Goal: Task Accomplishment & Management: Use online tool/utility

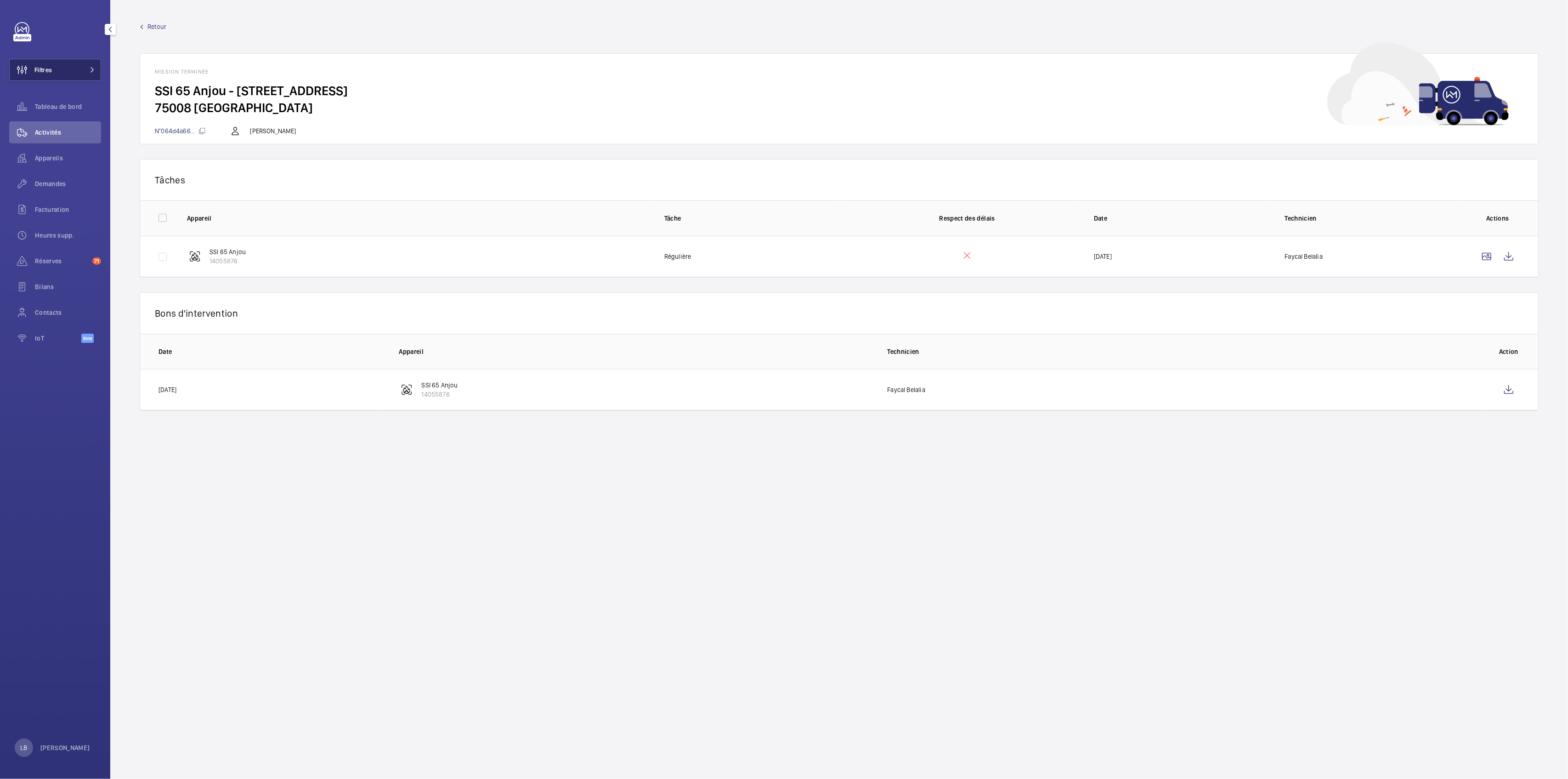
click at [74, 71] on button "Filtres" at bounding box center [55, 70] width 92 height 22
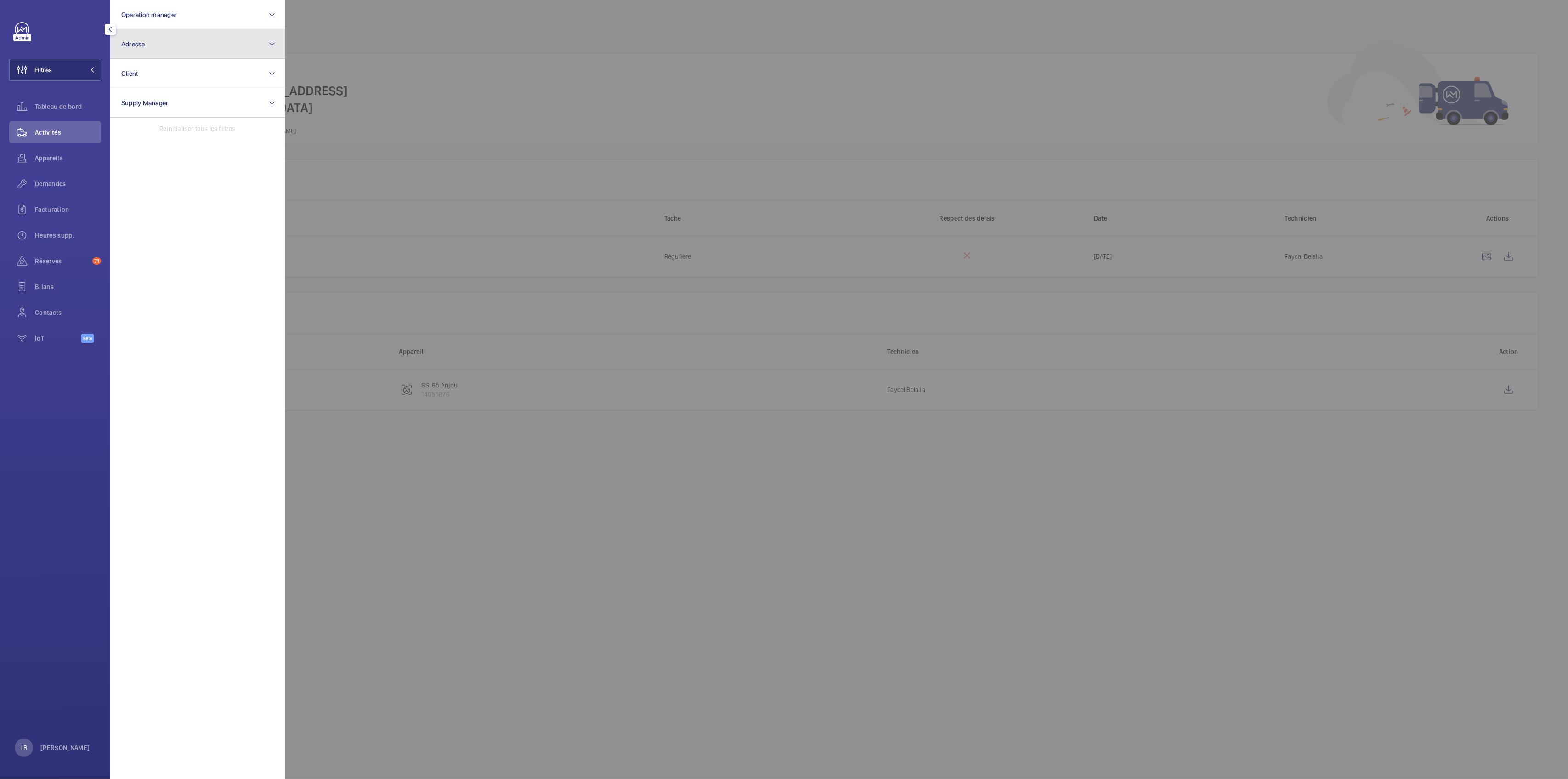
click at [196, 46] on button "Adresse" at bounding box center [197, 43] width 174 height 29
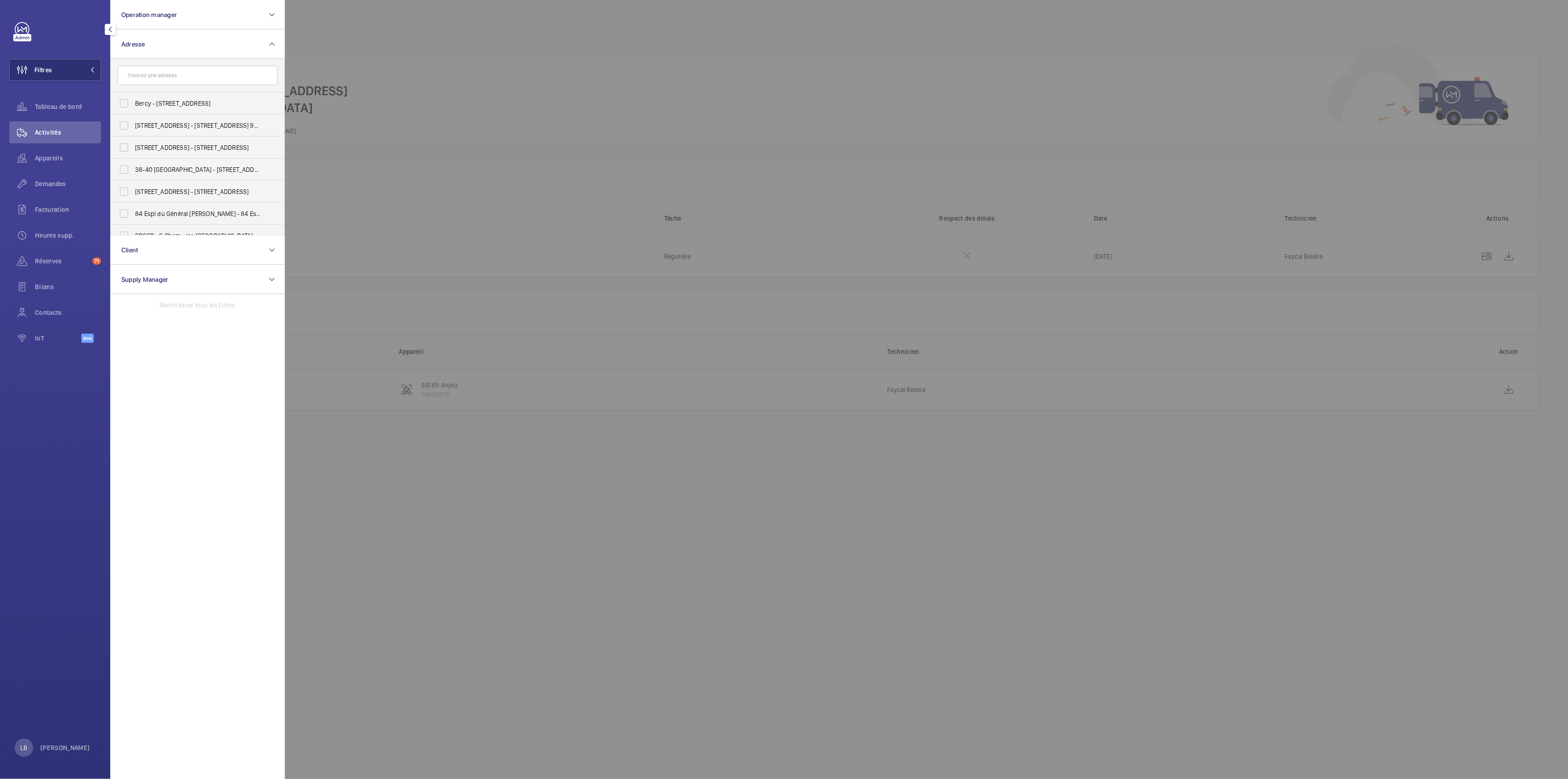
click at [177, 79] on input "text" at bounding box center [197, 75] width 160 height 19
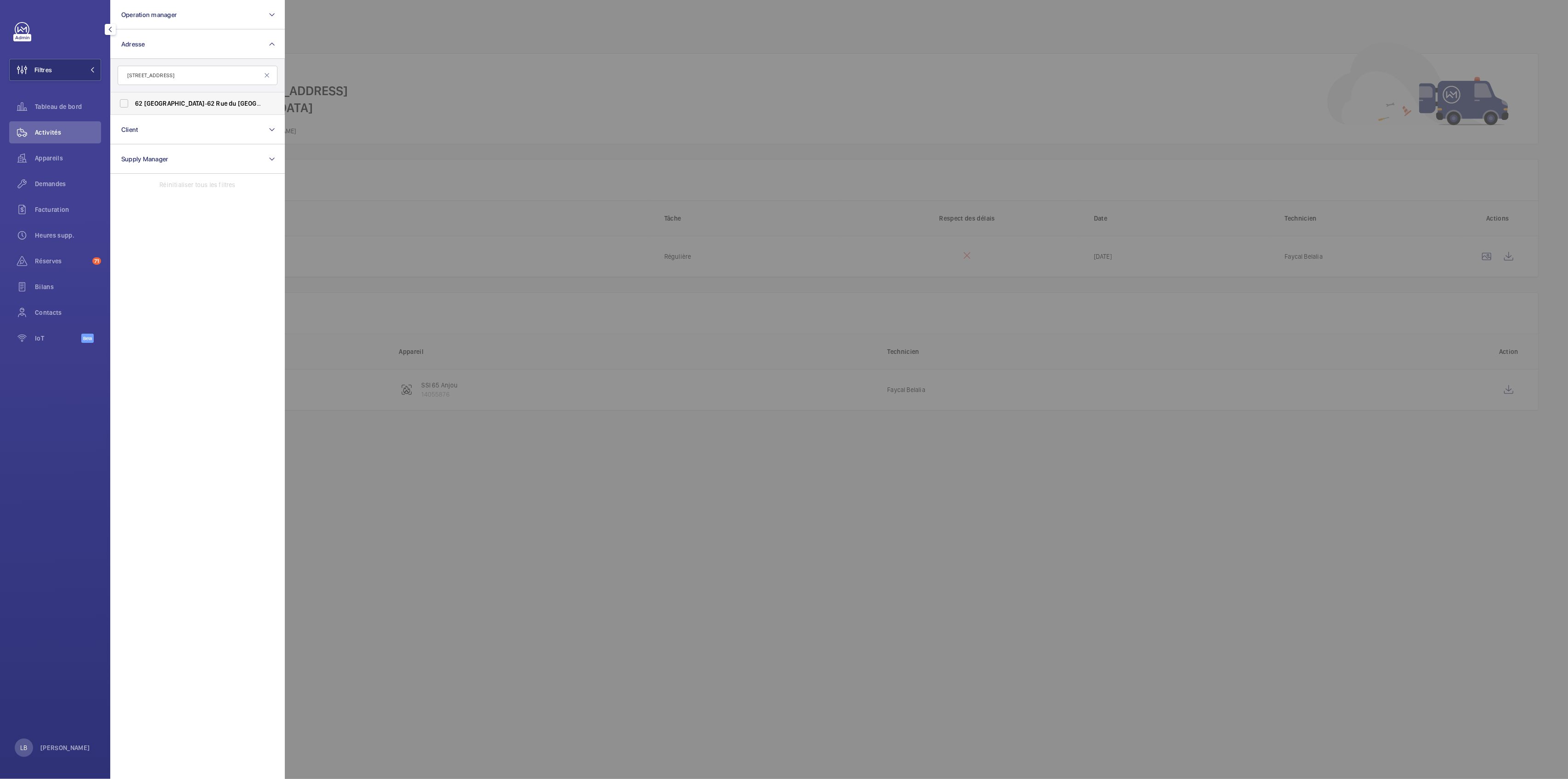
type input "[STREET_ADDRESS]"
click at [125, 102] on label "62 Louvre - [STREET_ADDRESS]" at bounding box center [190, 103] width 160 height 22
click at [125, 102] on input "62 Louvre - [STREET_ADDRESS]" at bounding box center [124, 102] width 18 height 18
checkbox input "true"
click at [48, 178] on div "Demandes" at bounding box center [55, 184] width 92 height 22
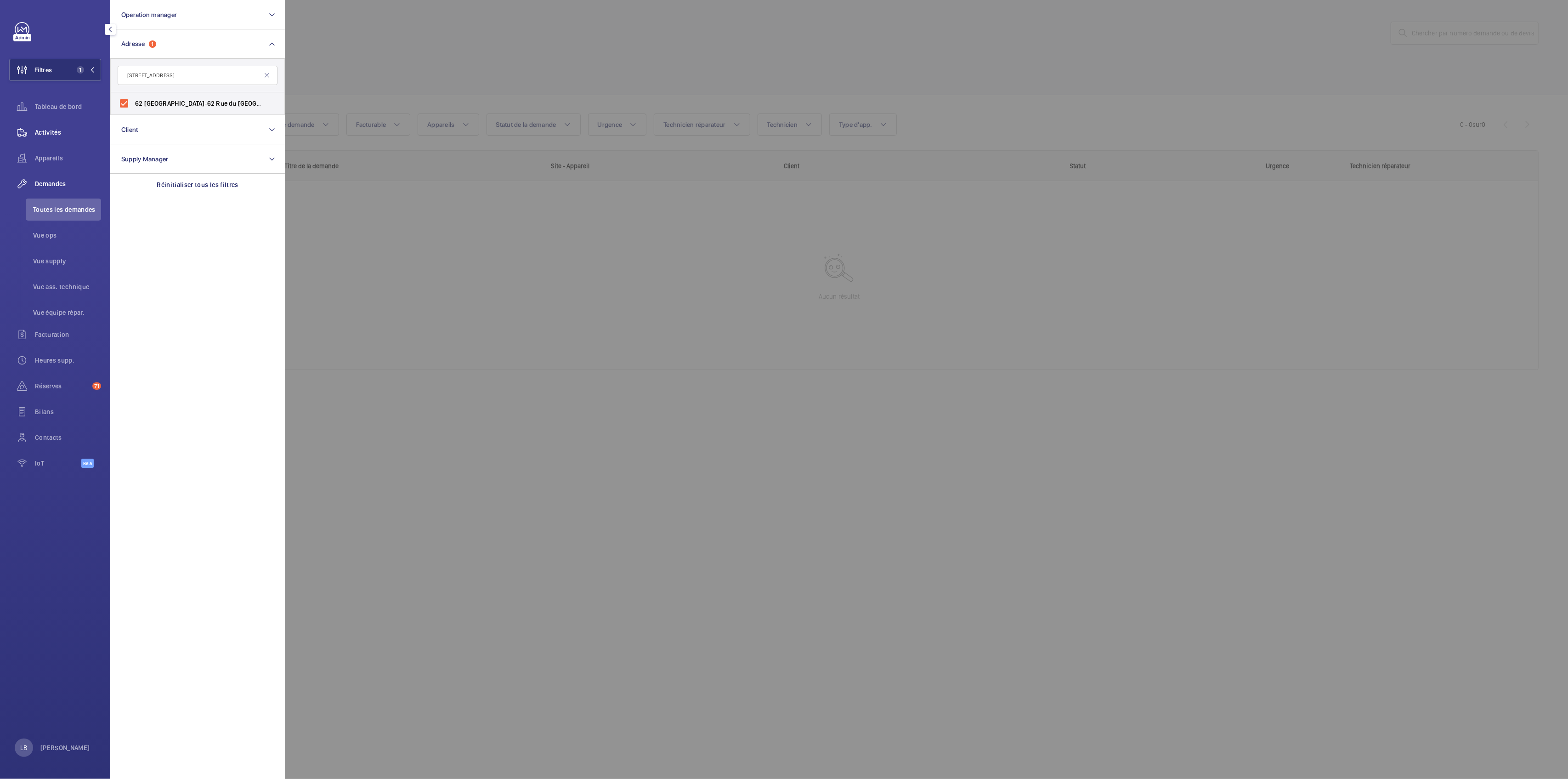
click at [42, 128] on span "Activités" at bounding box center [68, 132] width 66 height 9
drag, startPoint x: 799, startPoint y: 68, endPoint x: 794, endPoint y: 64, distance: 6.4
click at [799, 68] on div at bounding box center [1068, 390] width 1568 height 779
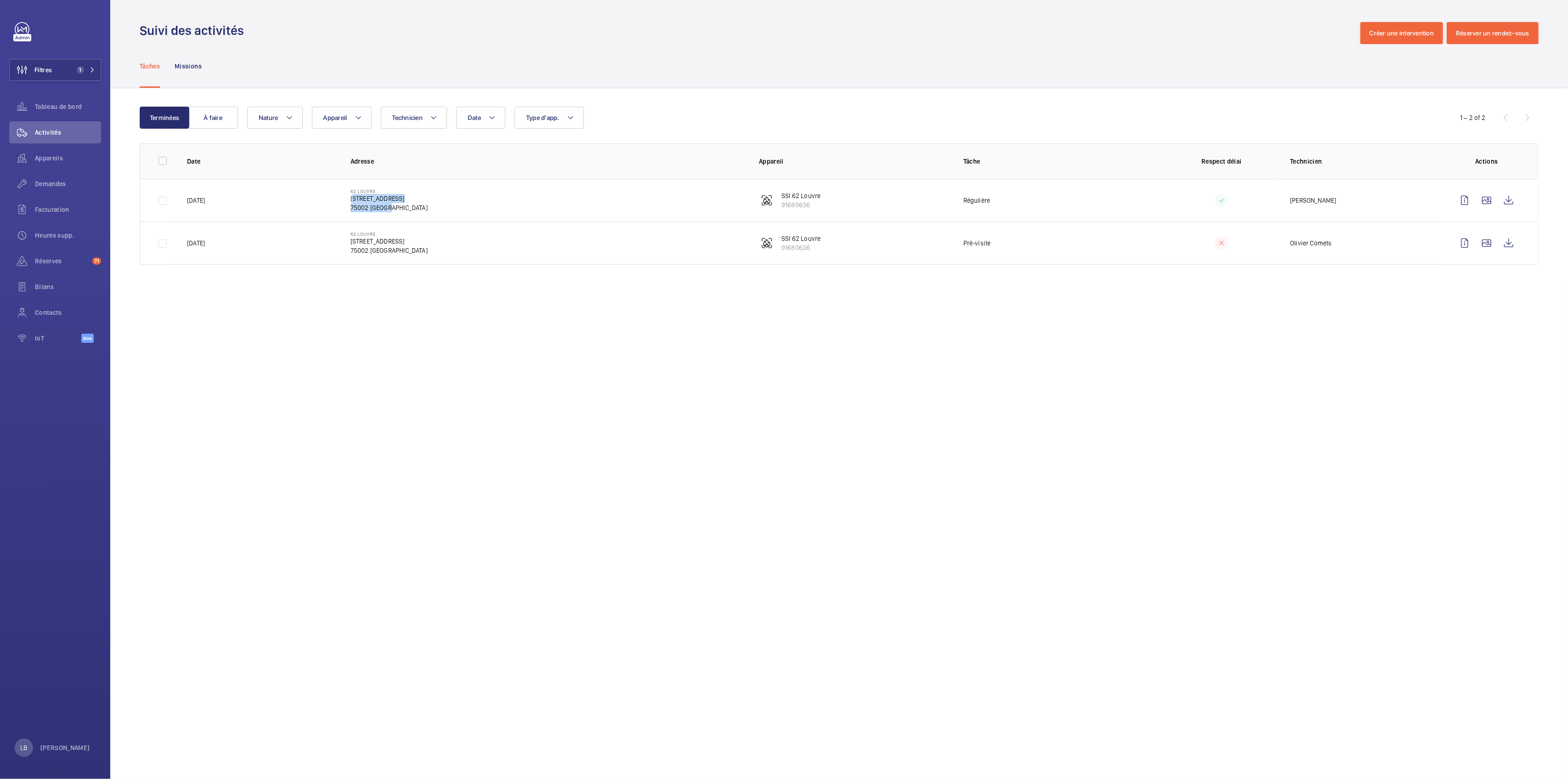
drag, startPoint x: 349, startPoint y: 199, endPoint x: 404, endPoint y: 207, distance: 55.6
click at [404, 207] on td "62 Louvre 62 Rue du Louvre 75002 PARIS" at bounding box center [540, 200] width 408 height 43
copy div "62 Rue du Louvre 75002 PARIS"
click at [695, 110] on div "Date Technicien Appareil Type d'app. Nature" at bounding box center [838, 117] width 1181 height 22
click at [657, 117] on div "Date Technicien Appareil Type d'app. Nature" at bounding box center [838, 117] width 1181 height 22
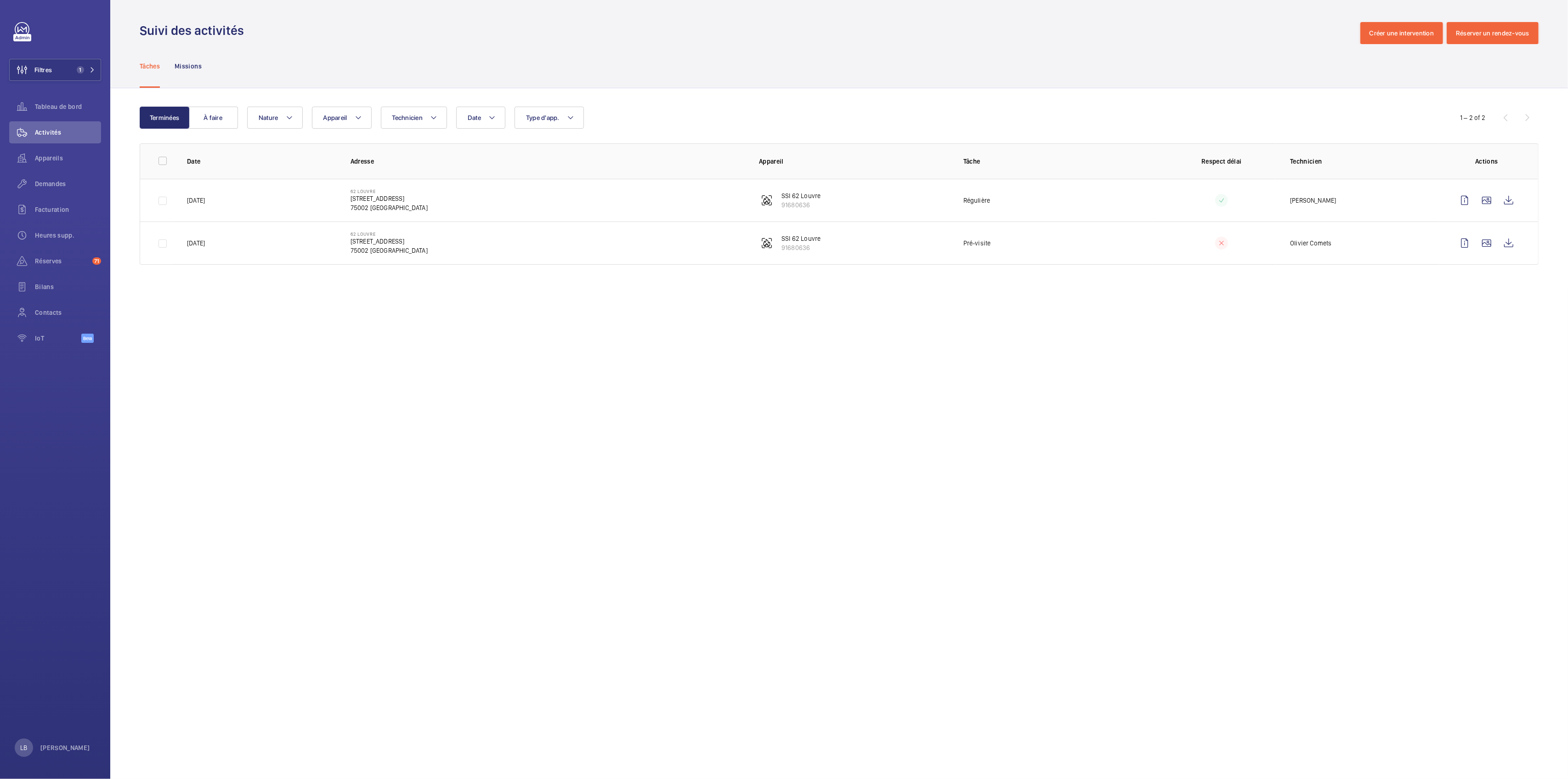
click at [899, 62] on div "Tâches Missions" at bounding box center [839, 65] width 1399 height 43
click at [680, 128] on div "Date Technicien Appareil Type d'app. Nature" at bounding box center [838, 117] width 1181 height 22
click at [50, 74] on span "Filtres" at bounding box center [43, 70] width 17 height 9
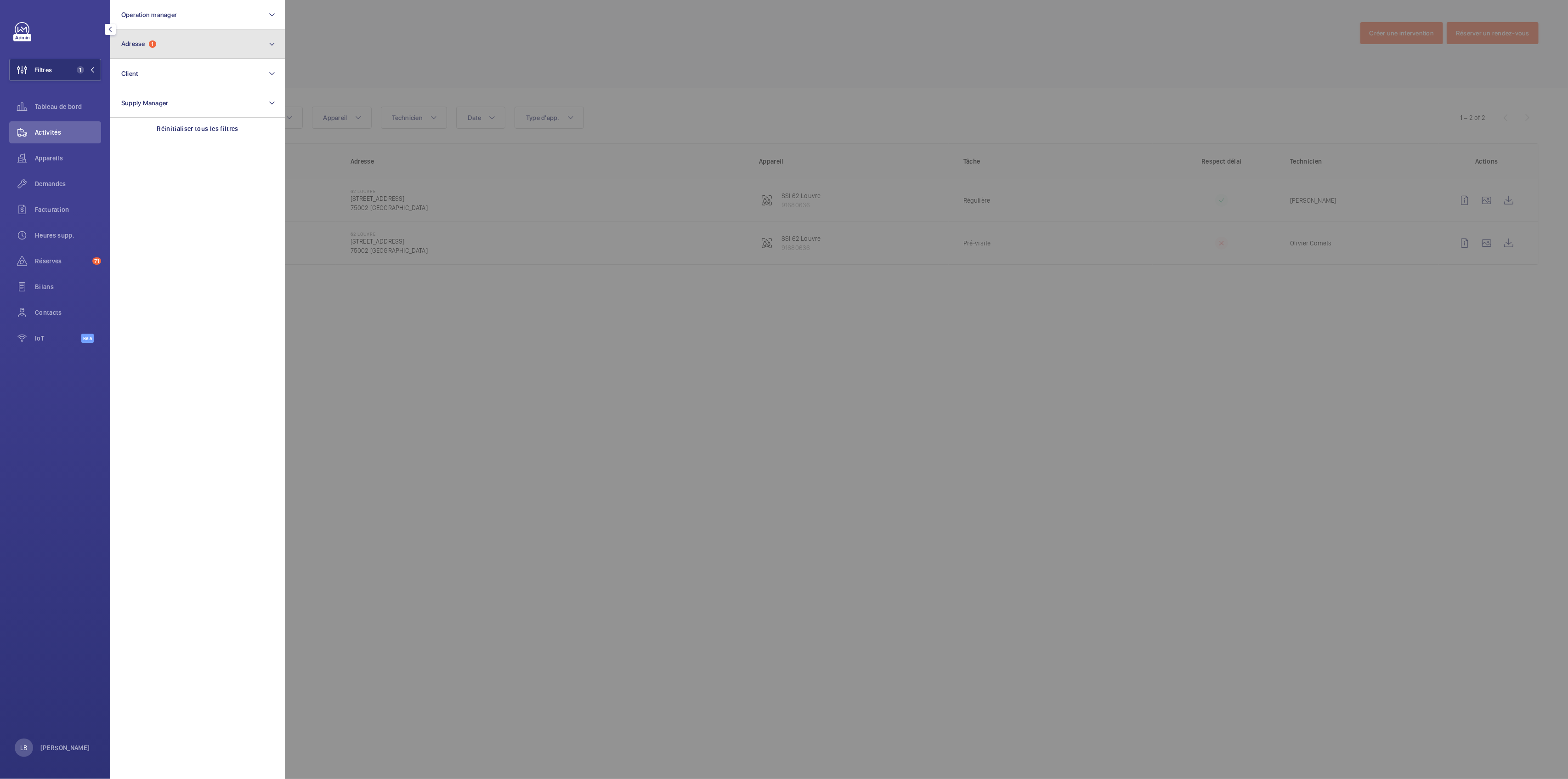
click at [192, 34] on button "Adresse 1" at bounding box center [197, 43] width 174 height 29
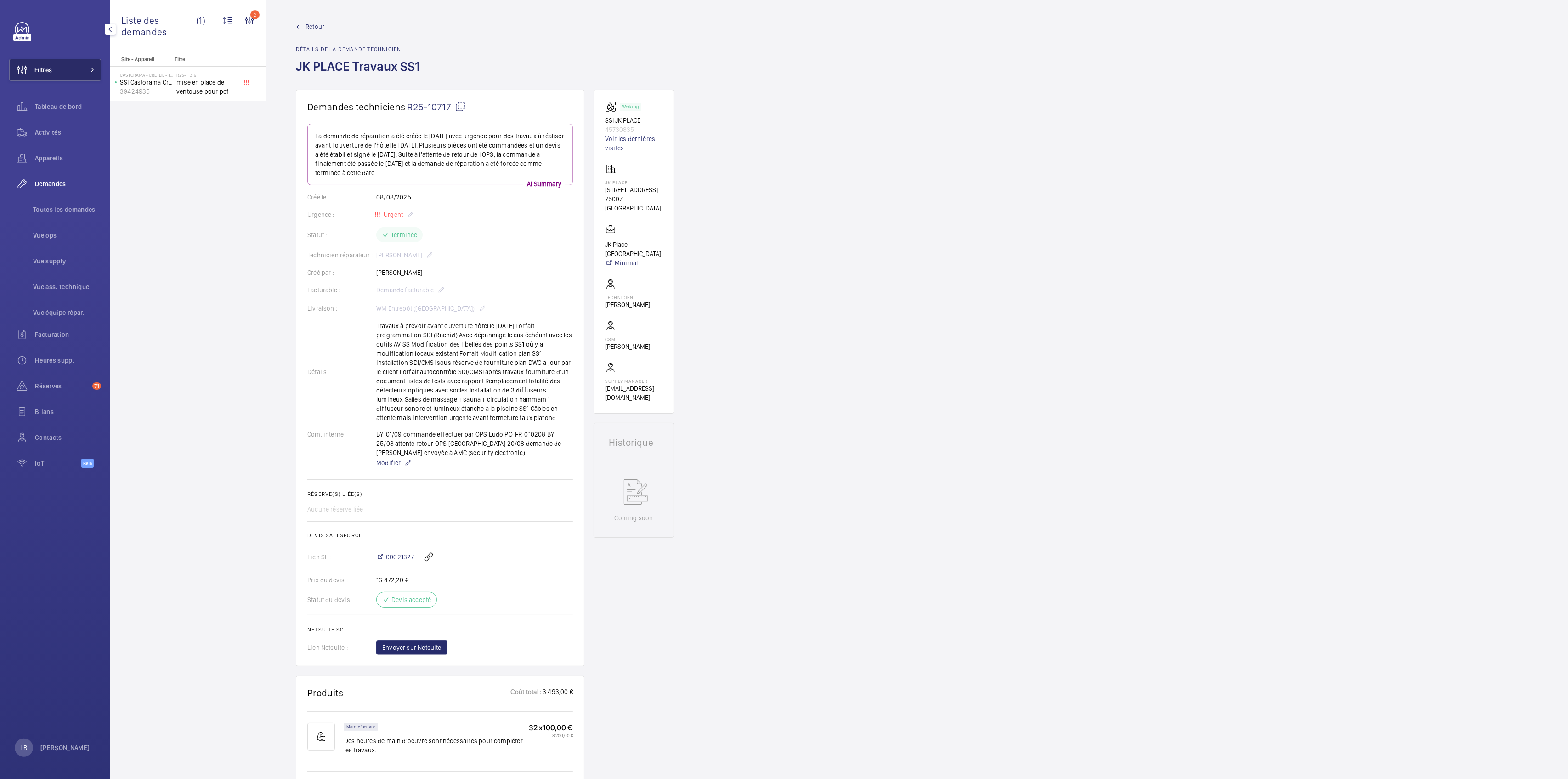
click at [56, 65] on button "Filtres" at bounding box center [55, 70] width 92 height 22
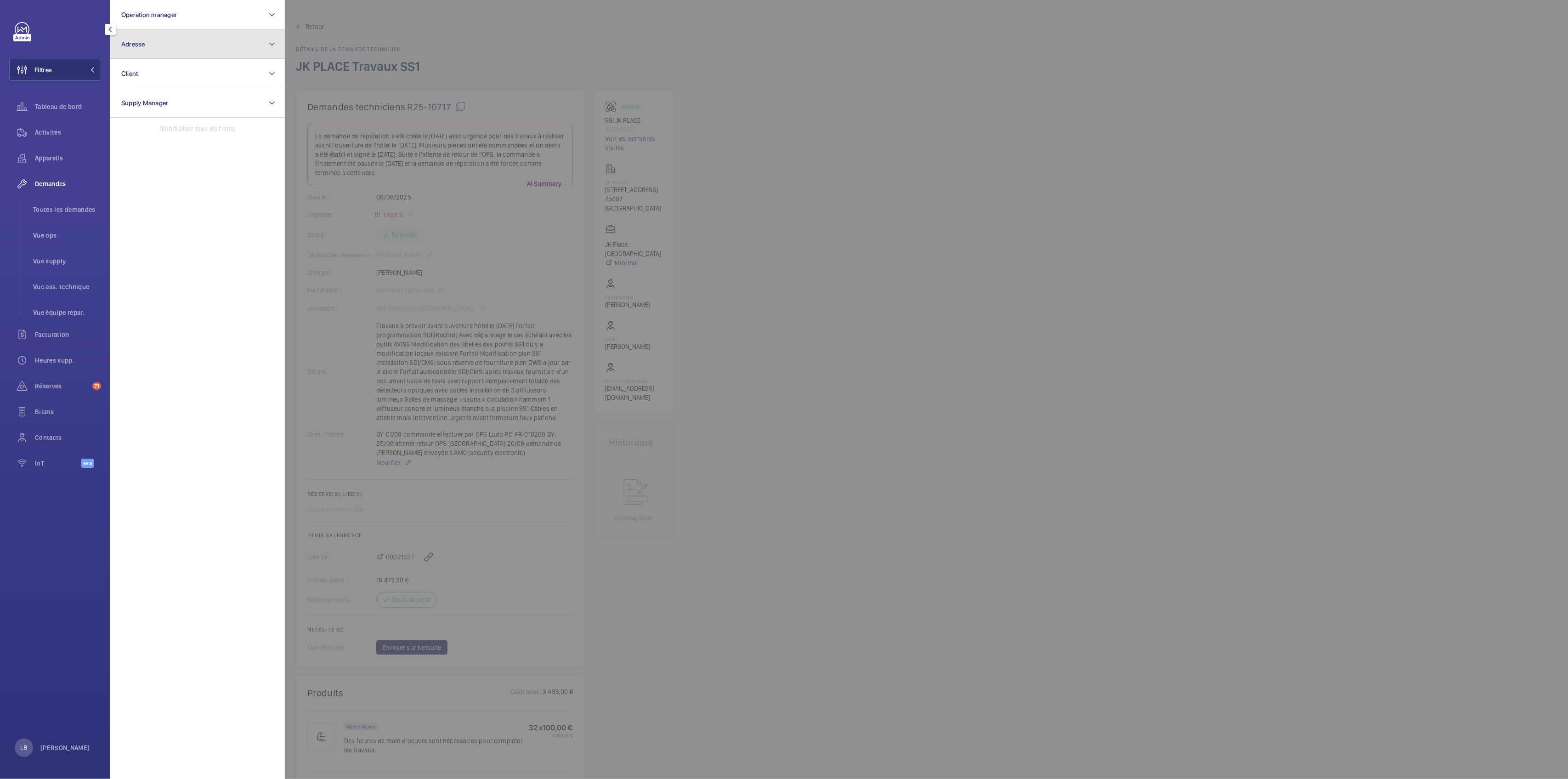
click at [168, 52] on button "Adresse" at bounding box center [197, 43] width 174 height 29
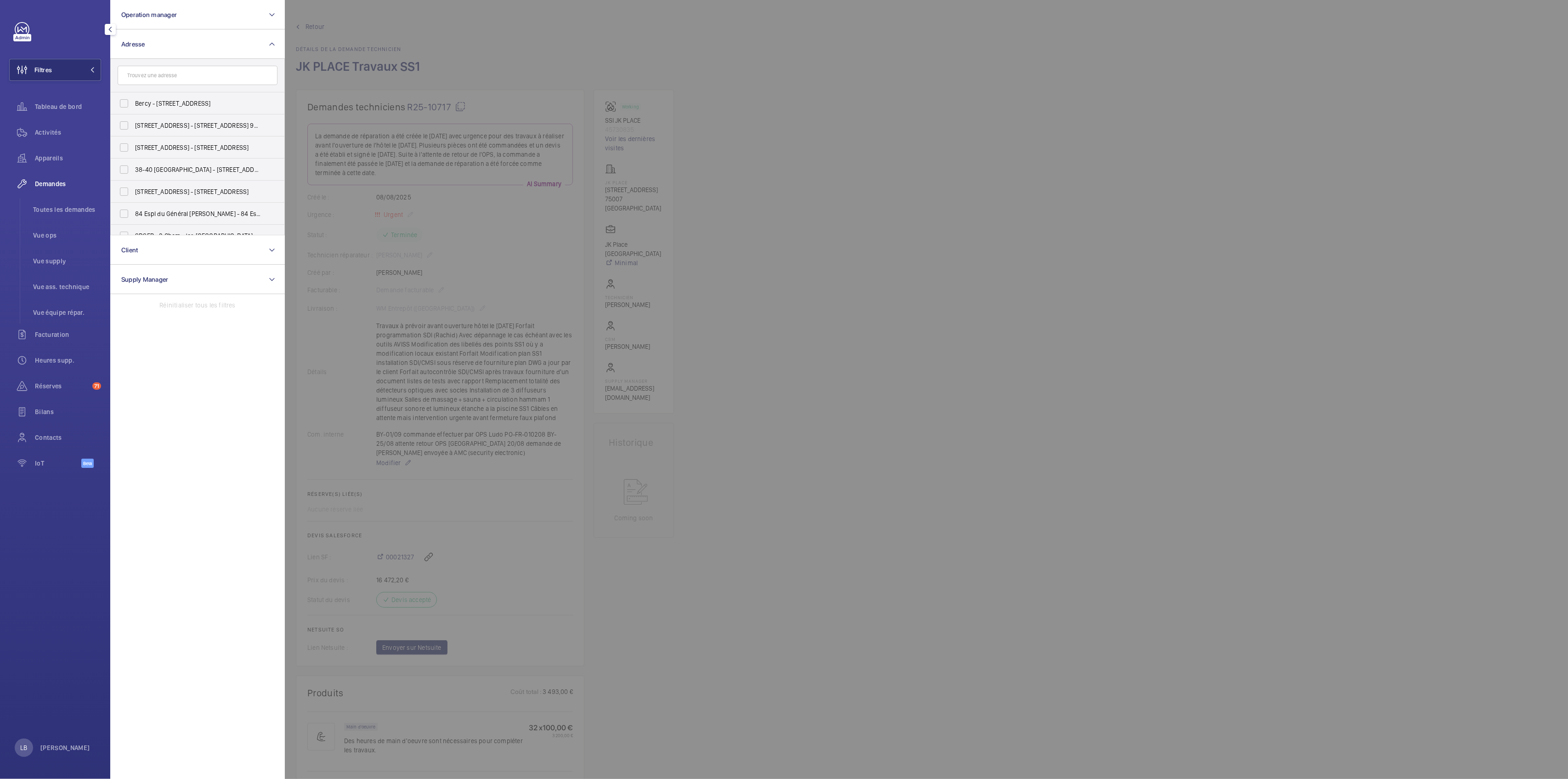
click at [158, 77] on input "text" at bounding box center [197, 75] width 160 height 19
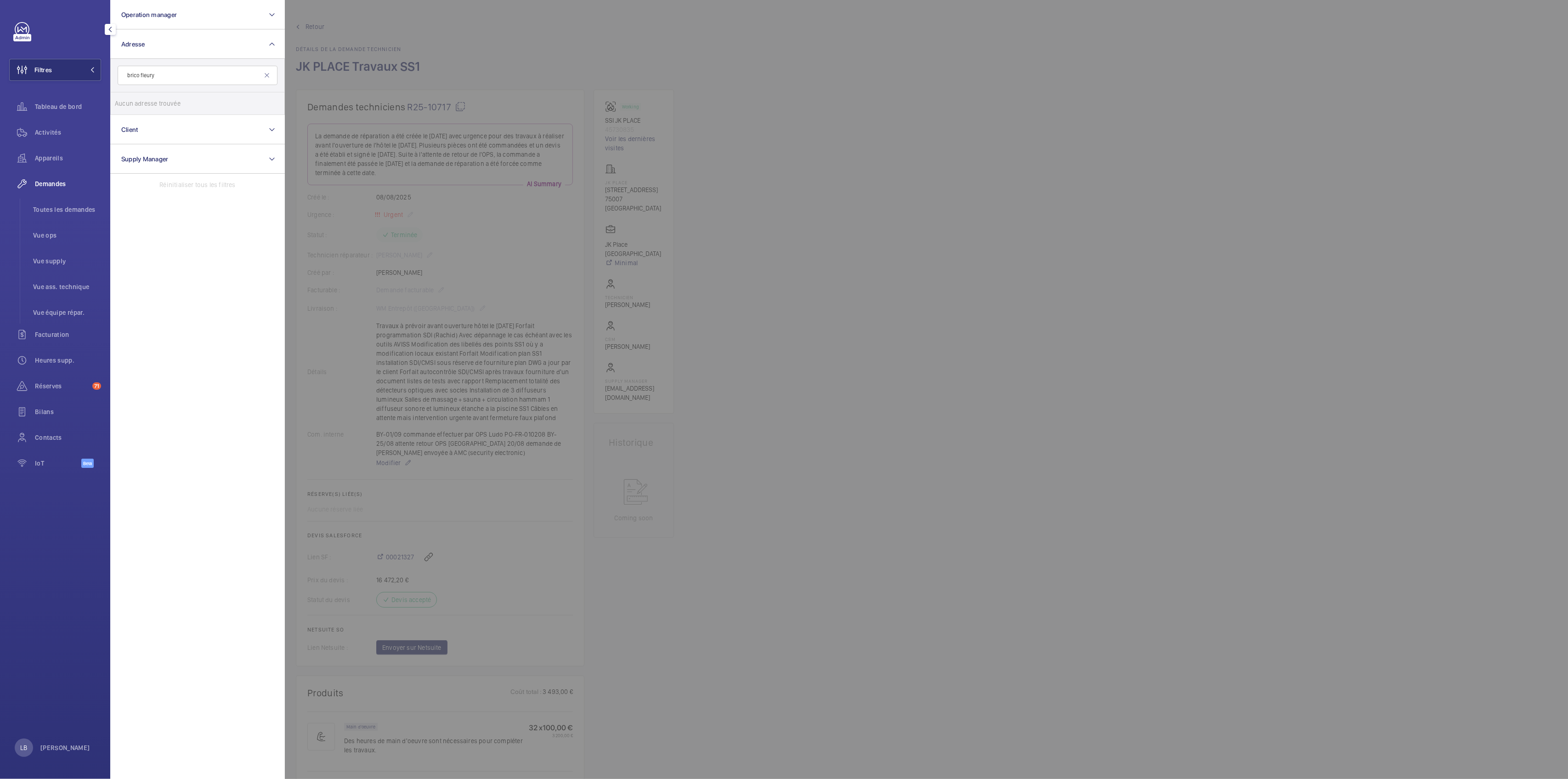
click at [202, 95] on li "Aucun adresse trouvée" at bounding box center [197, 103] width 173 height 22
click at [158, 76] on input "brico fleury" at bounding box center [197, 75] width 160 height 19
drag, startPoint x: 145, startPoint y: 76, endPoint x: 149, endPoint y: 79, distance: 5.0
click at [147, 76] on input "brico fleury" at bounding box center [197, 75] width 160 height 19
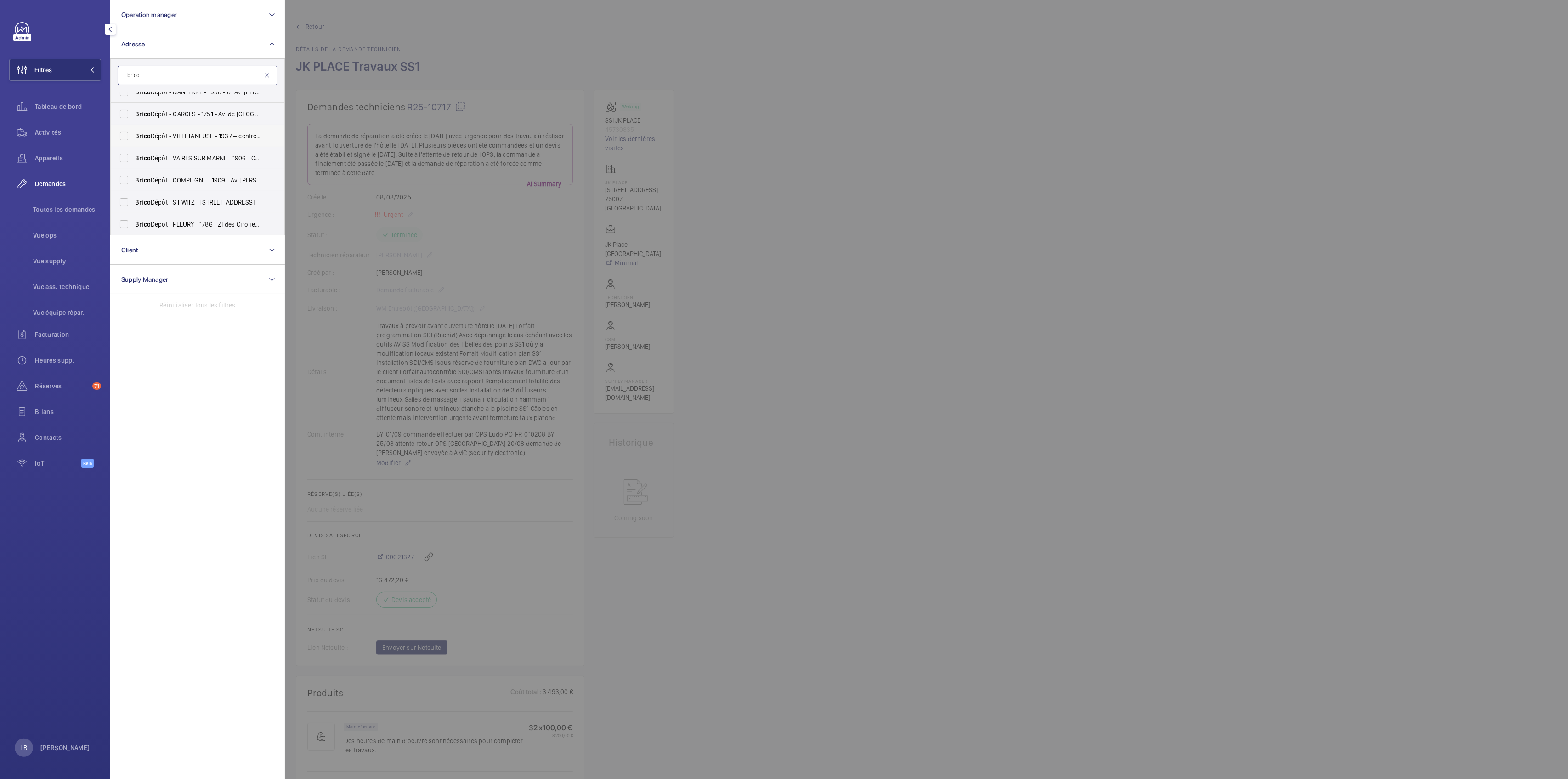
scroll to position [62, 0]
type input "brico"
click at [125, 198] on label "Brico Dépôt - FLEURY - 1786 - ZI des Ciroliers, FLEURY-MÉROGIS 91700" at bounding box center [190, 196] width 160 height 22
click at [125, 198] on input "Brico Dépôt - FLEURY - 1786 - ZI des Ciroliers, FLEURY-MÉROGIS 91700" at bounding box center [124, 196] width 18 height 18
checkbox input "true"
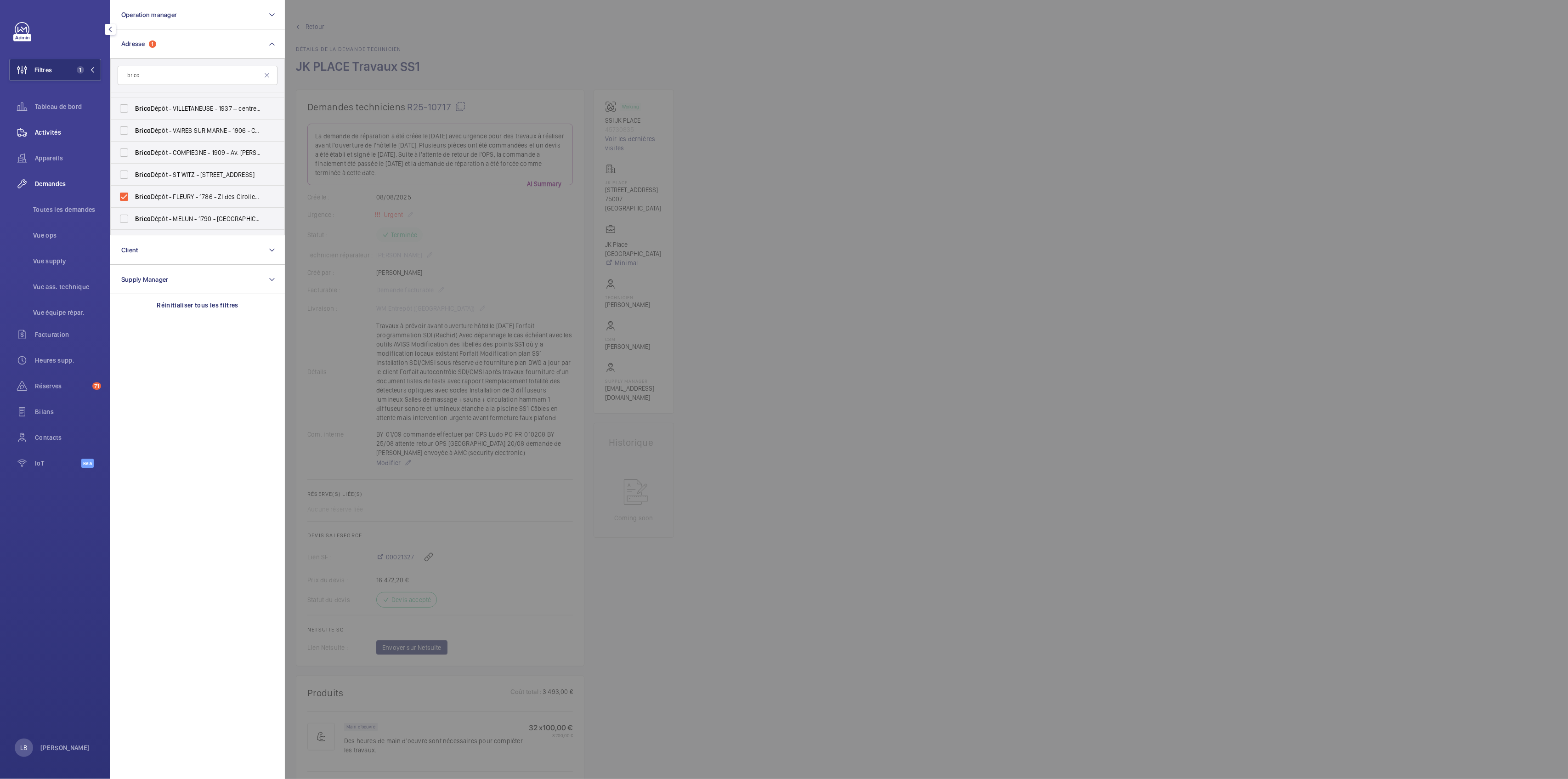
click at [37, 132] on span "Activités" at bounding box center [68, 132] width 66 height 9
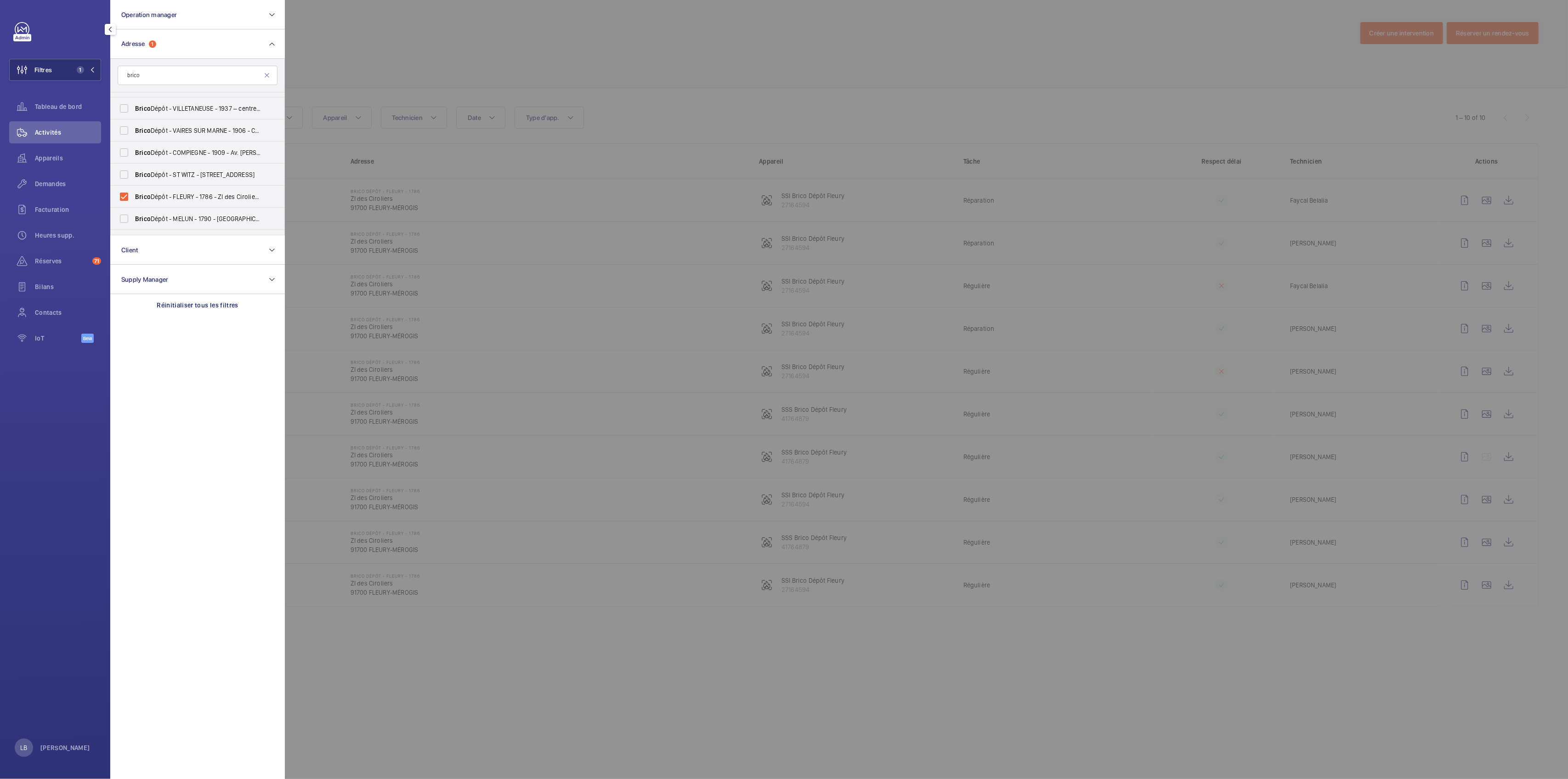
click at [732, 109] on div at bounding box center [1068, 390] width 1568 height 779
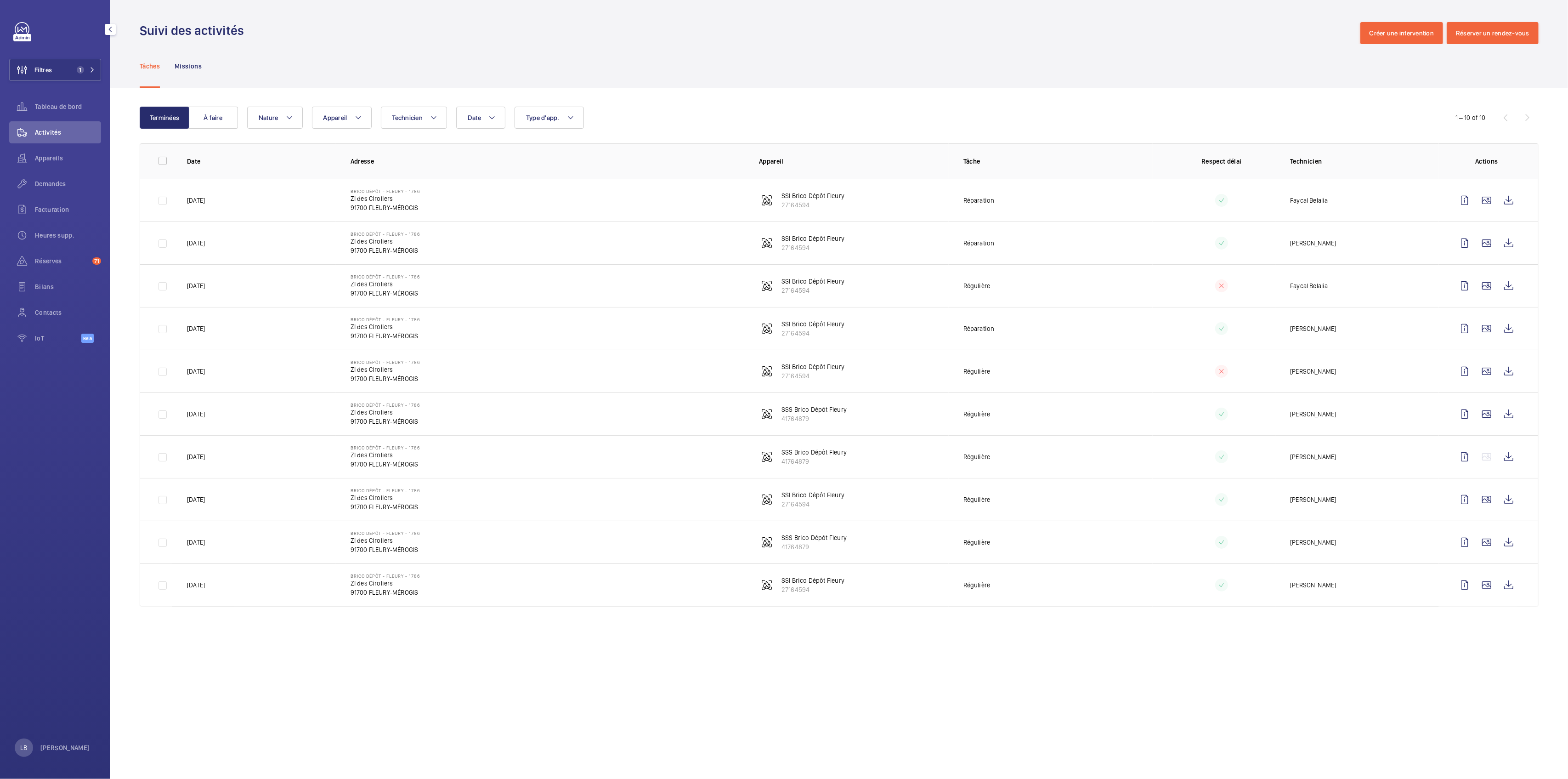
click at [1132, 203] on td "Réparation" at bounding box center [1050, 200] width 204 height 43
click at [242, 293] on td "[DATE]" at bounding box center [254, 285] width 163 height 43
click at [656, 365] on td "Brico Dépôt - FLEURY - 1786 ZI des Ciroliers 91700 FLEURY-MÉROGIS" at bounding box center [540, 371] width 408 height 43
click at [1468, 375] on wm-front-icon-button at bounding box center [1465, 371] width 22 height 22
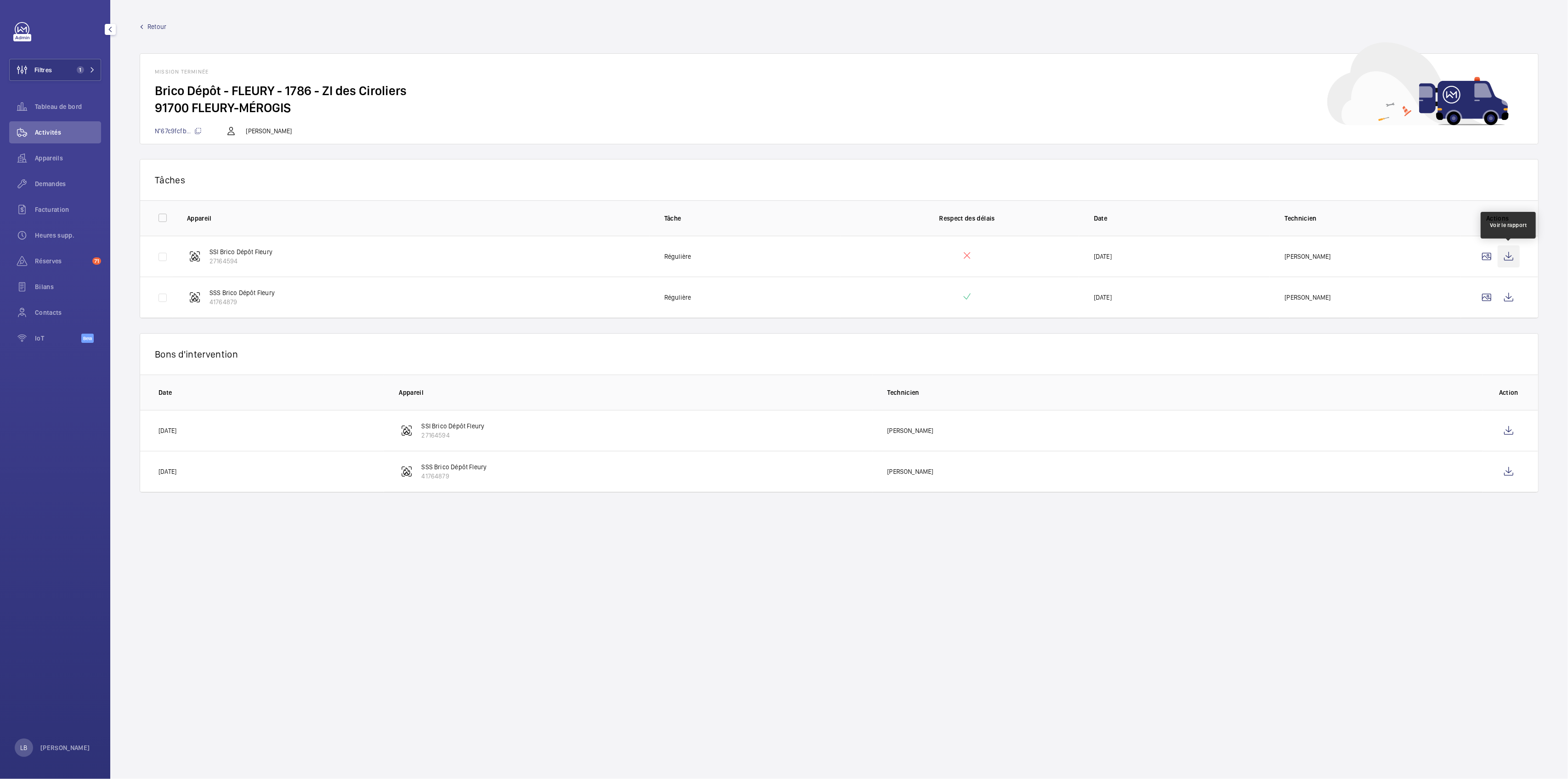
click at [1510, 259] on wm-front-icon-button at bounding box center [1509, 256] width 22 height 22
click at [620, 170] on wm-front-card-header "Tâches" at bounding box center [839, 180] width 1398 height 41
click at [152, 32] on div "Retour Mission terminée Brico Dépôt - FLEURY - 1786 - ZI des Ciroliers 91700 FL…" at bounding box center [839, 83] width 1399 height 122
click at [151, 26] on span "Retour" at bounding box center [157, 27] width 19 height 9
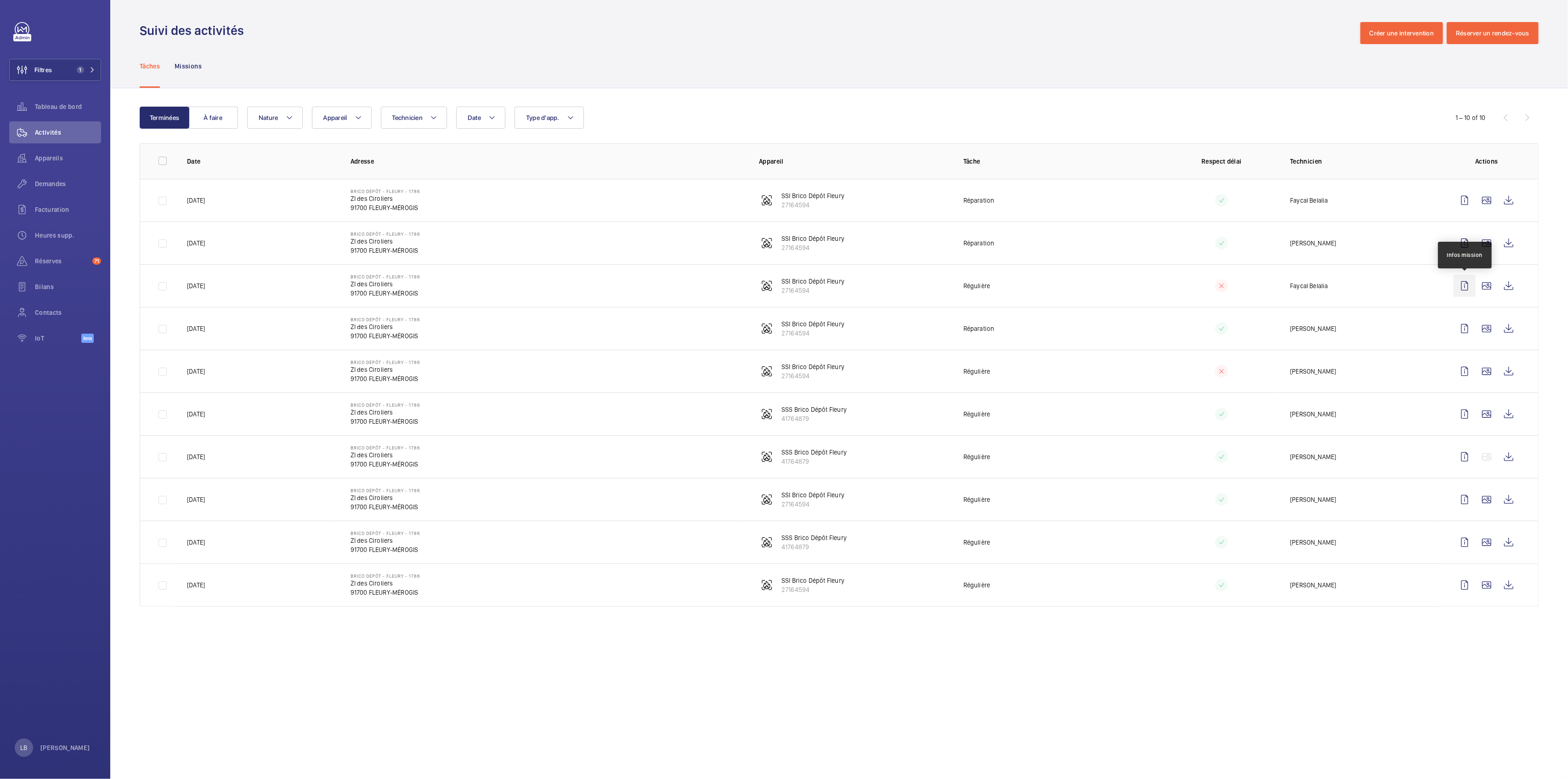
click at [1464, 285] on wm-front-icon-button at bounding box center [1465, 285] width 22 height 22
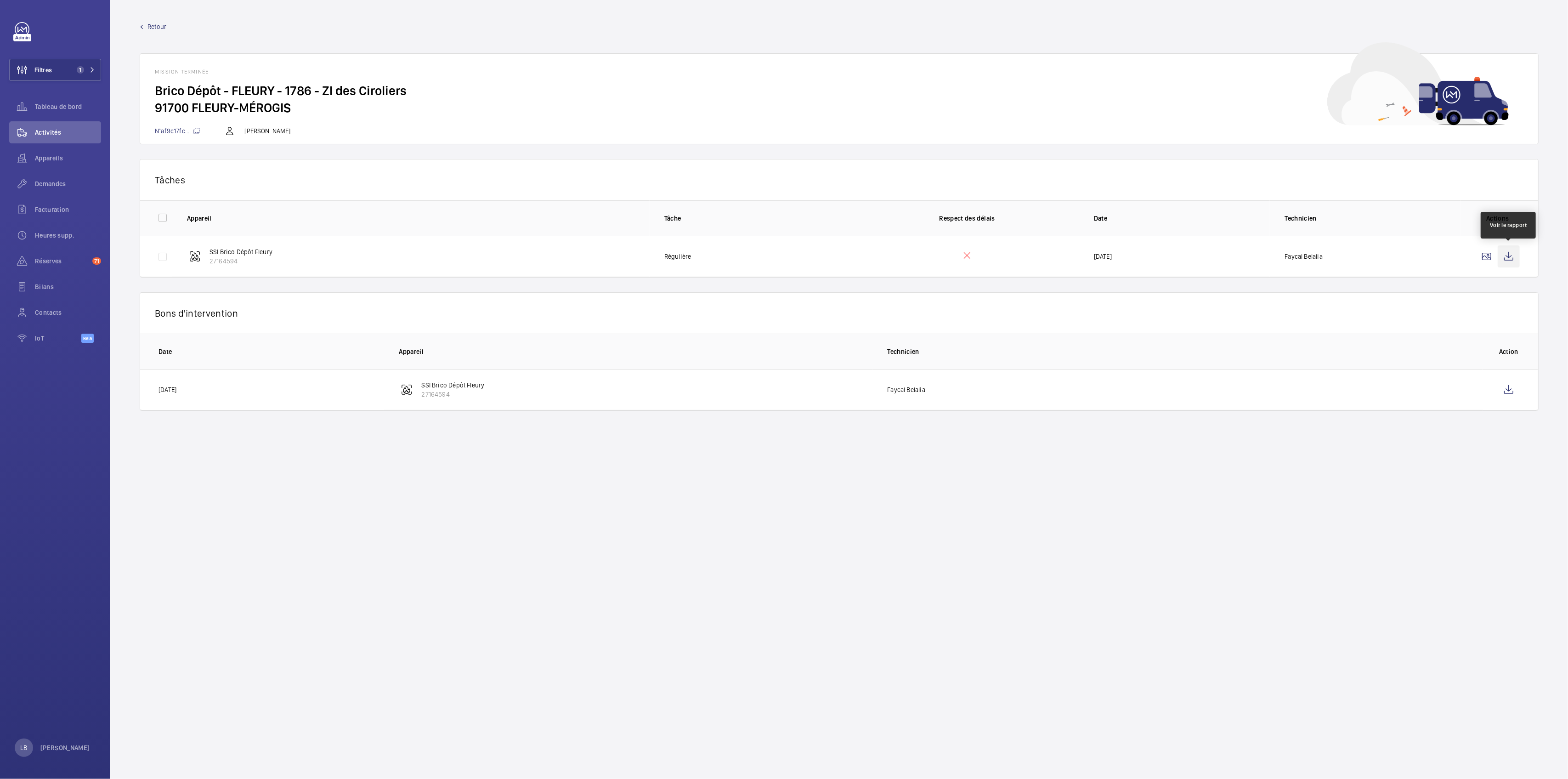
click at [1510, 255] on wm-front-icon-button at bounding box center [1509, 256] width 22 height 22
click at [1510, 390] on wm-front-icon-button at bounding box center [1509, 390] width 22 height 22
click at [156, 24] on span "Retour" at bounding box center [157, 27] width 19 height 9
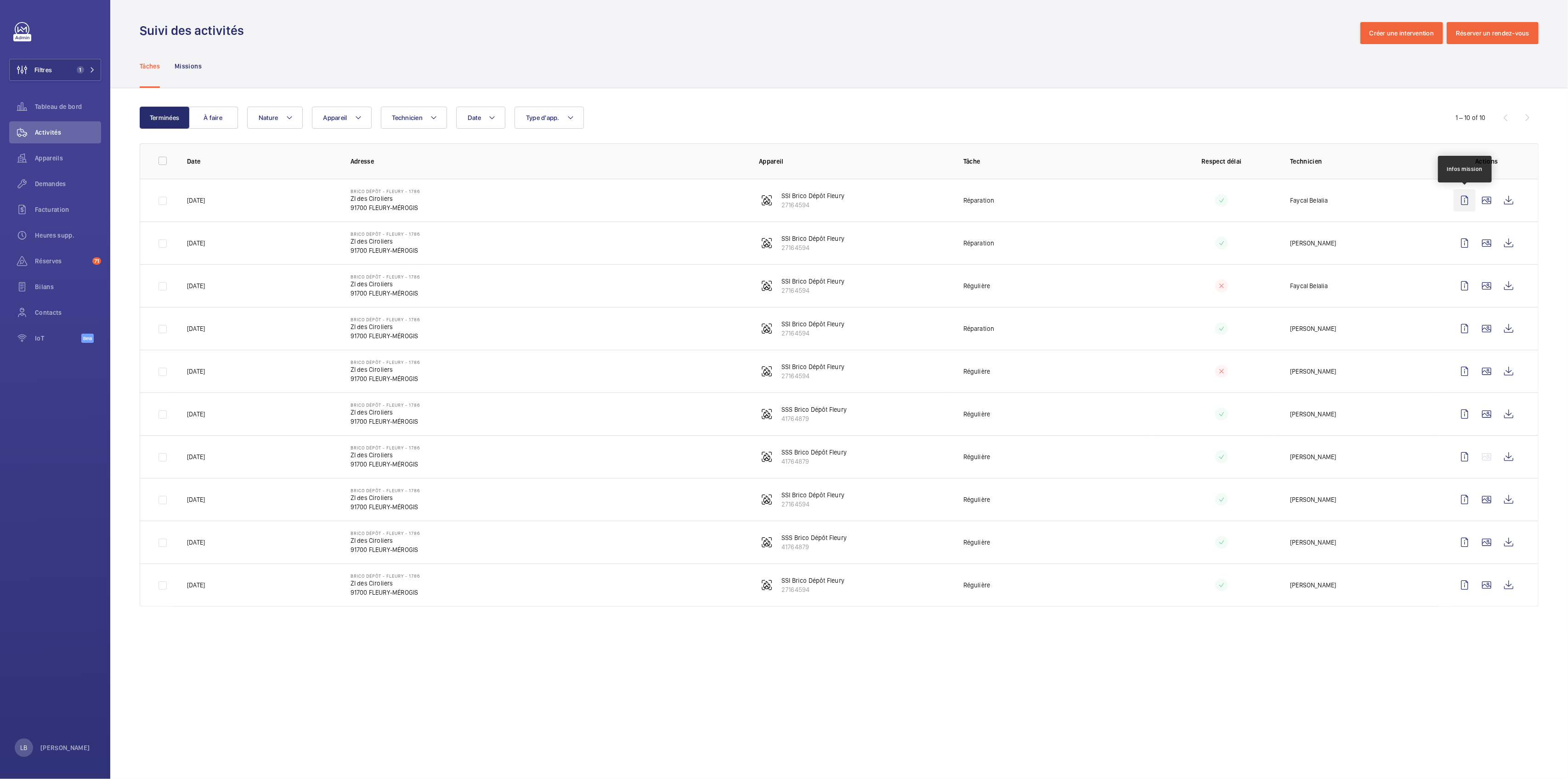
click at [1462, 192] on wm-front-icon-button at bounding box center [1465, 200] width 22 height 22
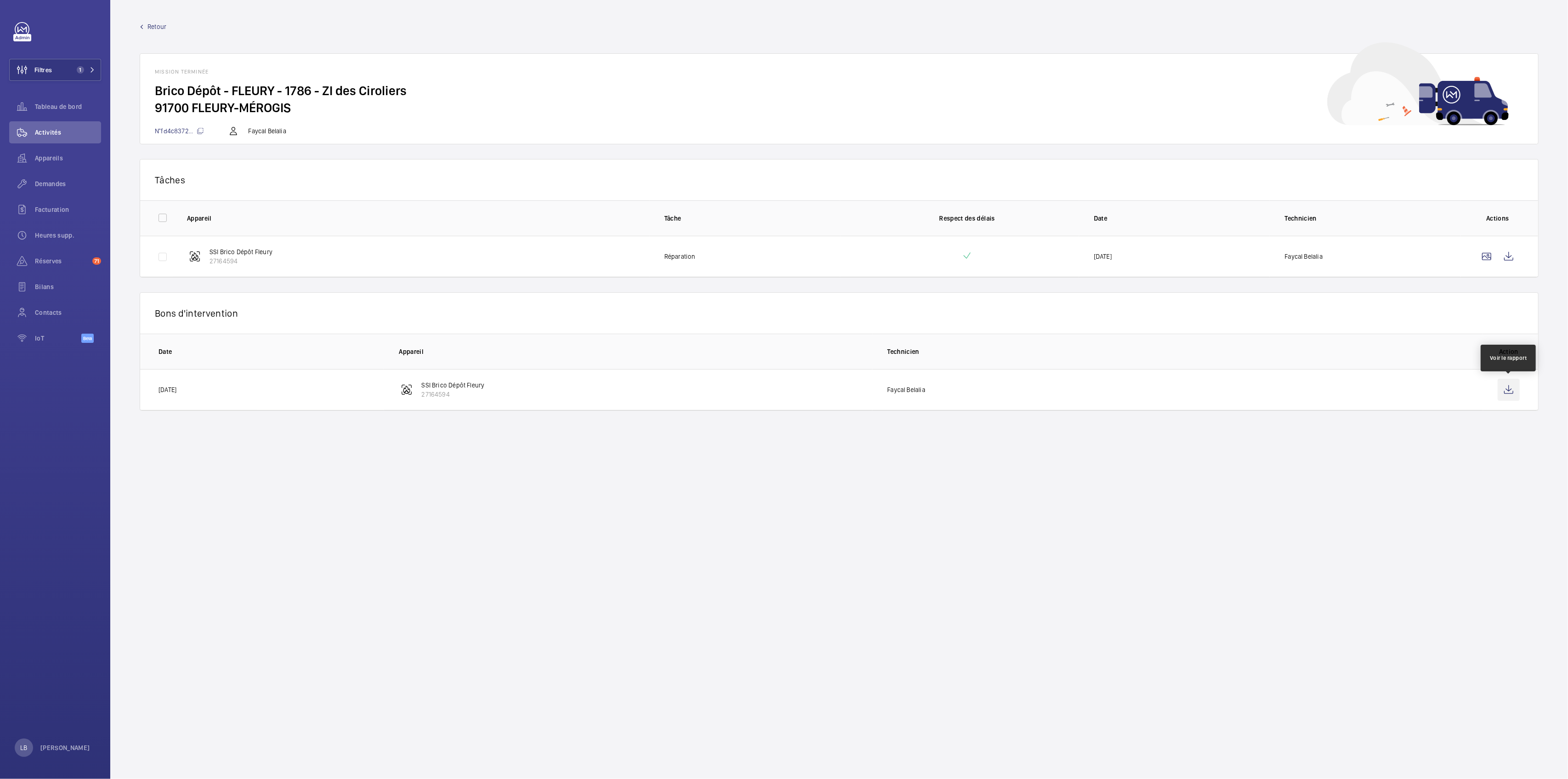
click at [1510, 393] on wm-front-icon-button at bounding box center [1509, 390] width 22 height 22
